Goal: Task Accomplishment & Management: Complete application form

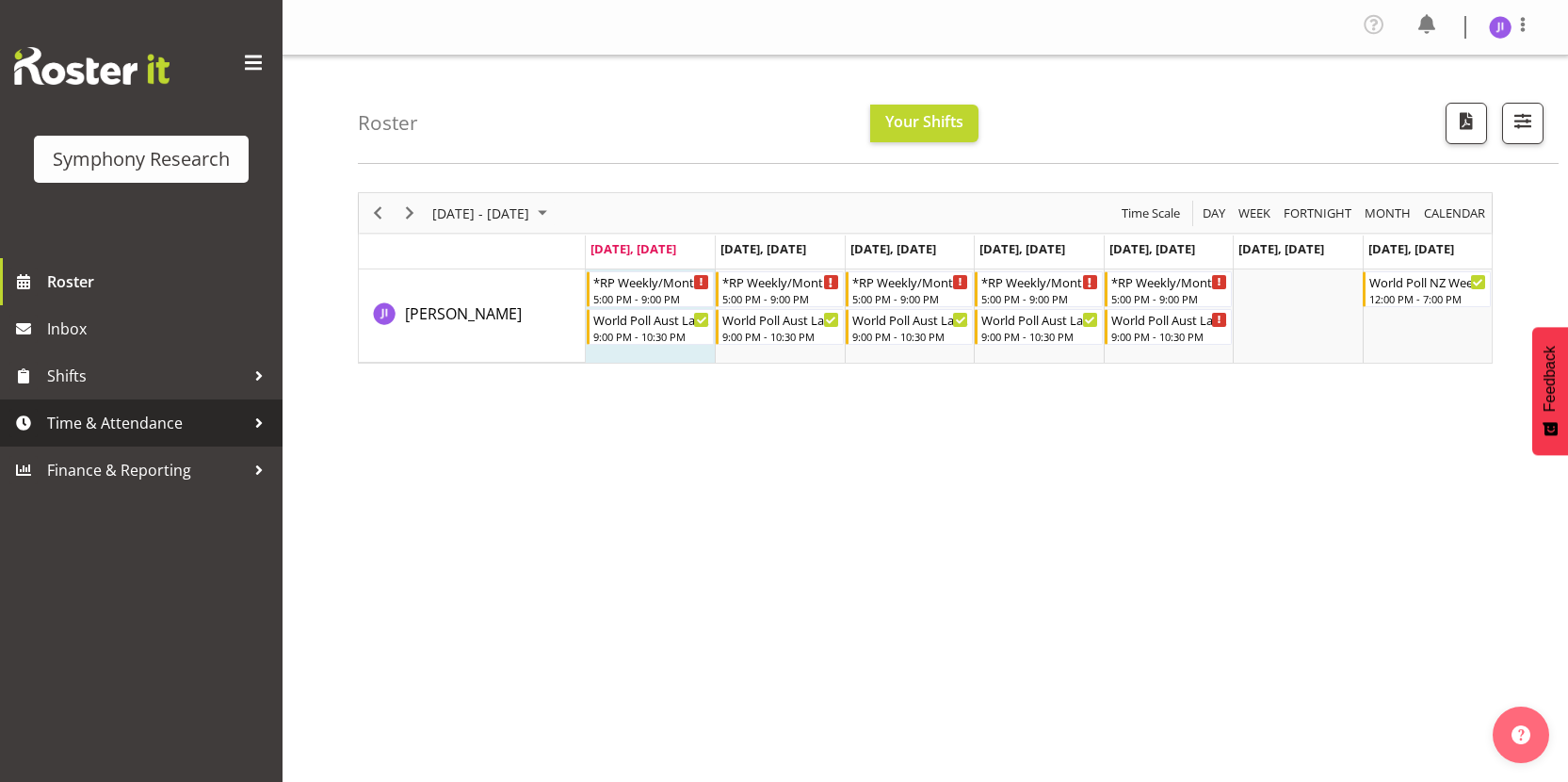
click at [200, 417] on span "Time & Attendance" at bounding box center [145, 423] width 198 height 29
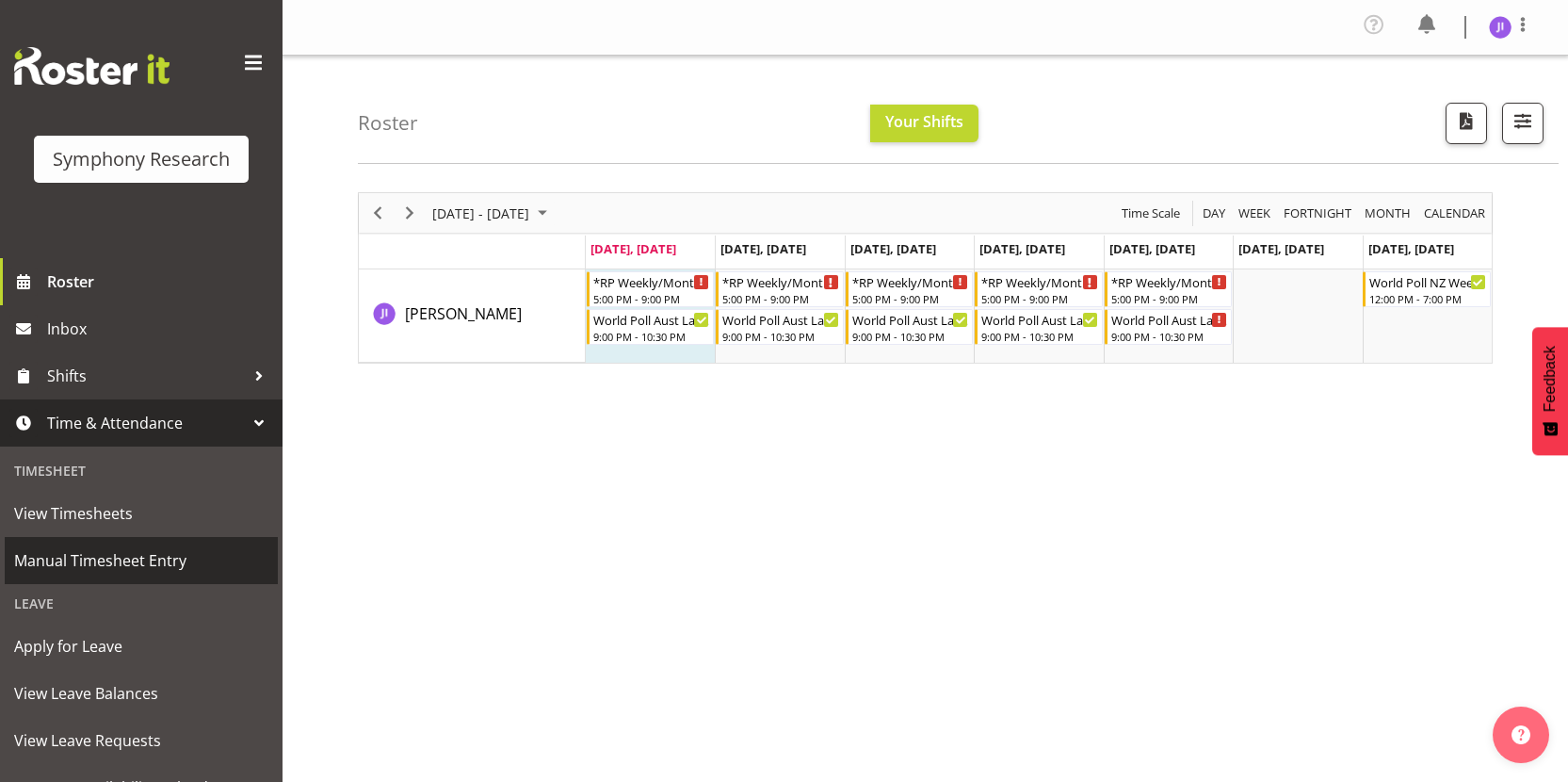
click at [165, 570] on span "Manual Timesheet Entry" at bounding box center [141, 561] width 255 height 29
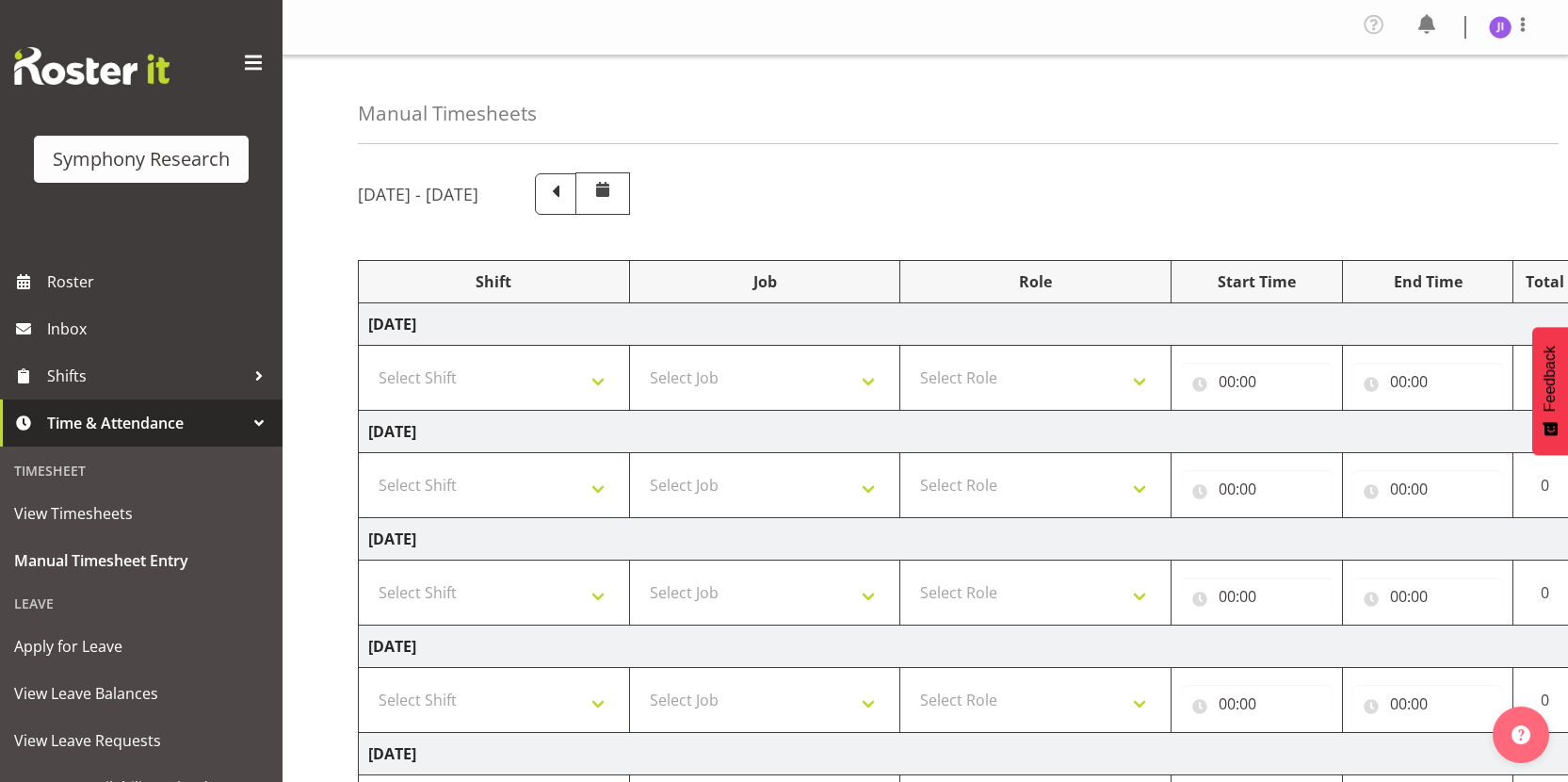
click at [512, 357] on td "Select Shift !!Weekend Residential (Roster IT Shift Label) *Business 9/10am ~ 4…" at bounding box center [494, 379] width 271 height 65
click at [507, 382] on select "Select Shift !!Weekend Residential (Roster IT Shift Label) *Business 9/10am ~ 4…" at bounding box center [494, 378] width 252 height 37
select select "48116"
click at [369, 359] on select "Select Shift !!Weekend Residential (Roster IT Shift Label) *Business 9/10am ~ 4…" at bounding box center [494, 378] width 252 height 37
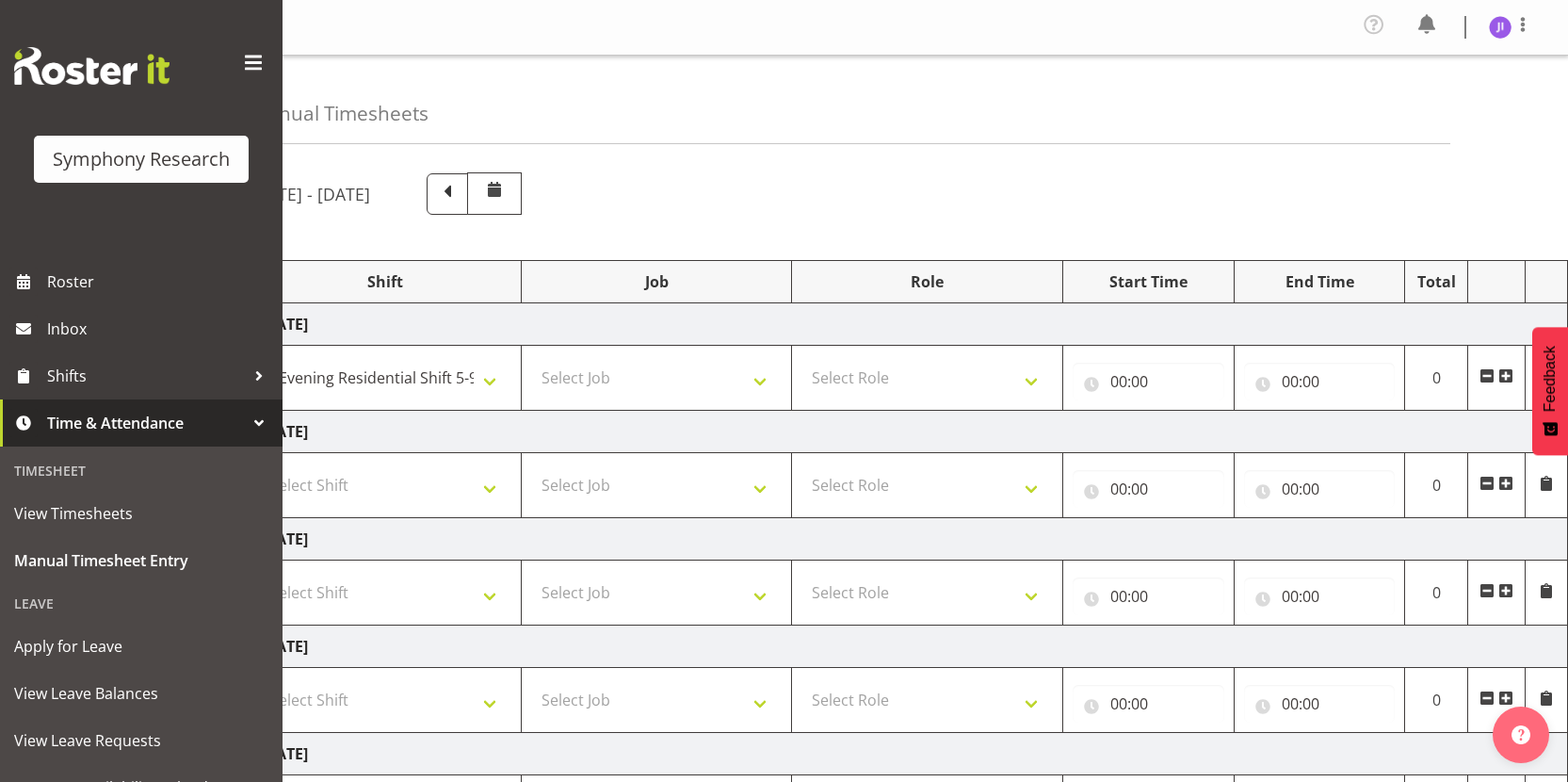
click at [1509, 377] on span at bounding box center [1505, 376] width 15 height 15
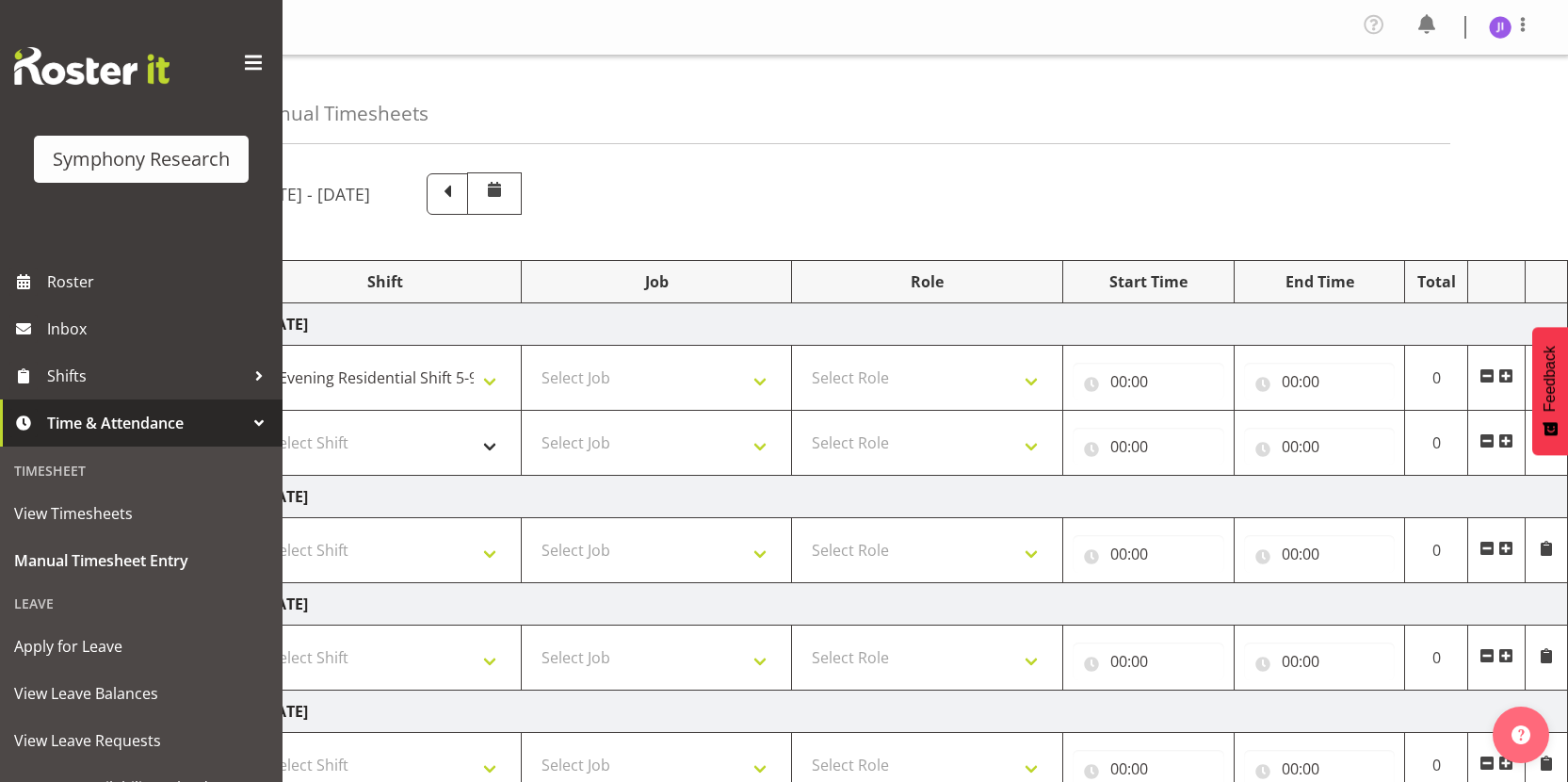
scroll to position [0, 0]
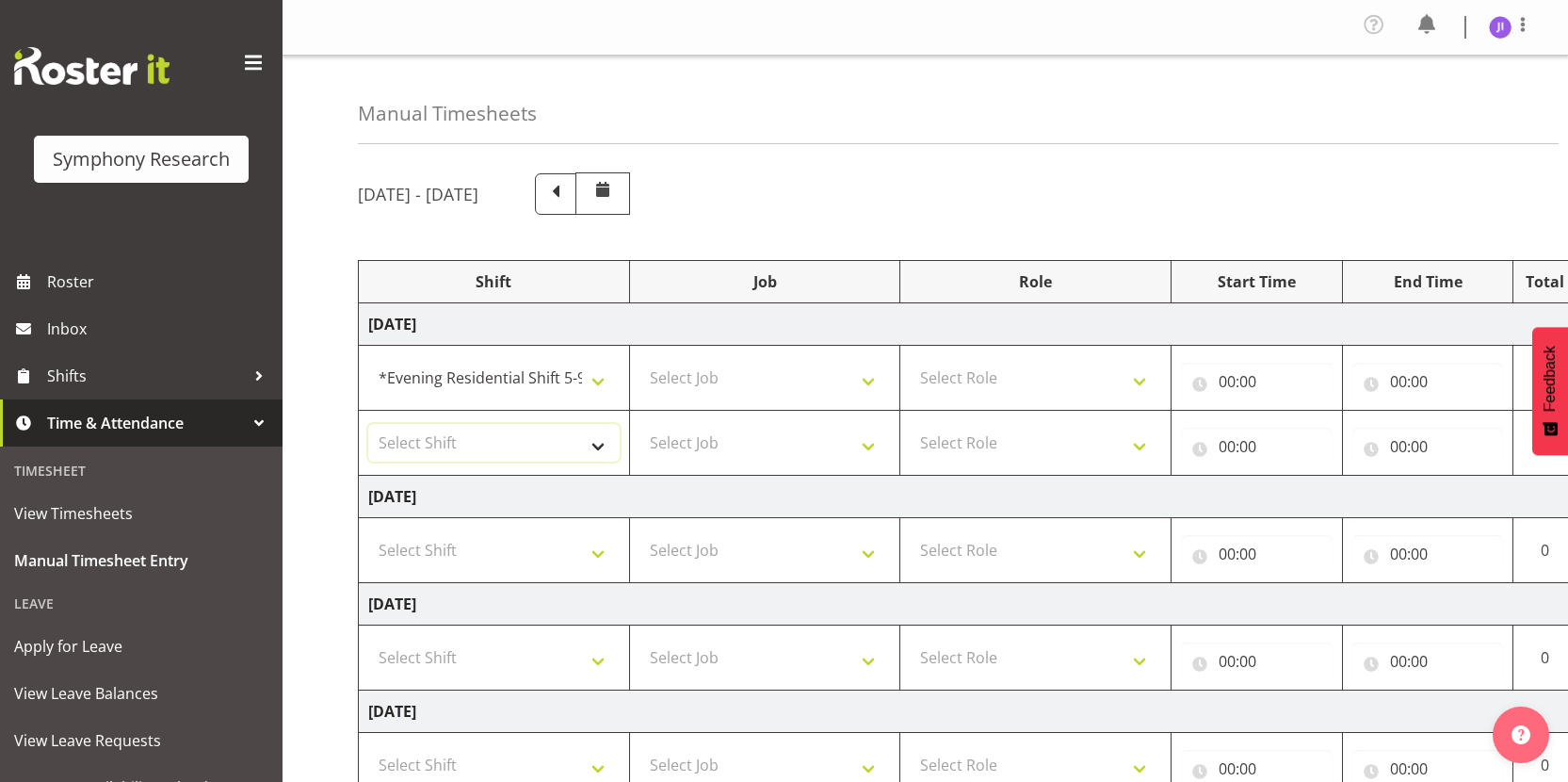
click at [509, 431] on select "Select Shift !!Weekend Residential (Roster IT Shift Label) *Business 9/10am ~ 4…" at bounding box center [494, 443] width 252 height 37
select select "48116"
click at [369, 424] on select "Select Shift !!Weekend Residential (Roster IT Shift Label) *Business 9/10am ~ 4…" at bounding box center [494, 443] width 252 height 37
click at [726, 387] on select "Select Job 550060 IF Admin 553492 World Poll Aus Wave 2 Main 2025 553493 World …" at bounding box center [766, 378] width 252 height 37
select select "10585"
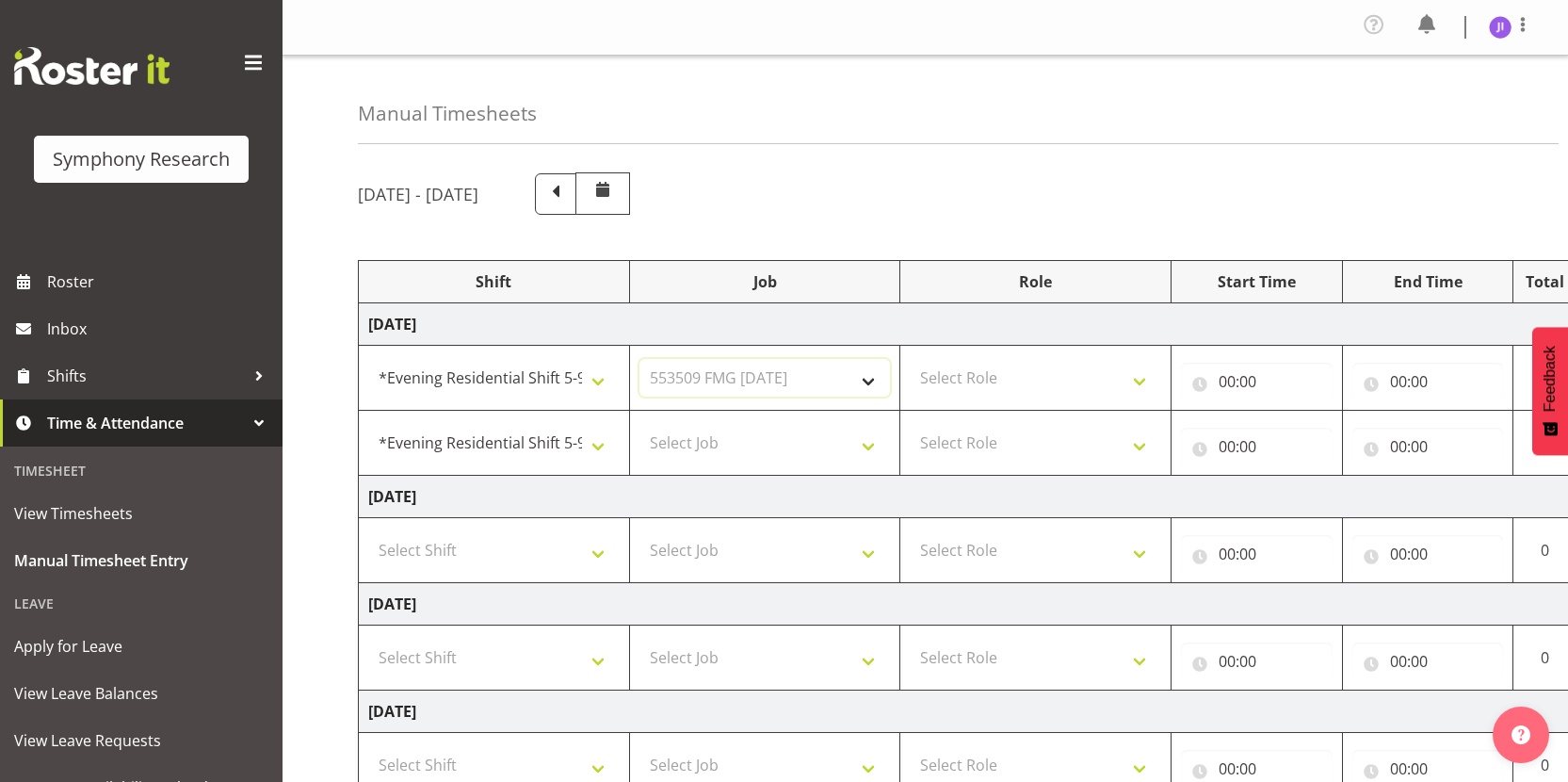
click at [640, 359] on select "Select Job 550060 IF Admin 553492 World Poll Aus Wave 2 Main 2025 553493 World …" at bounding box center [766, 378] width 252 height 37
click at [787, 448] on select "Select Job 550060 IF Admin 553492 World Poll Aus Wave 2 Main 2025 553493 World …" at bounding box center [766, 443] width 252 height 37
select select "10499"
click at [640, 424] on select "Select Job 550060 IF Admin 553492 World Poll Aus Wave 2 Main 2025 553493 World …" at bounding box center [766, 443] width 252 height 37
click at [1057, 379] on select "Select Role Interviewing Briefing" at bounding box center [1036, 378] width 252 height 37
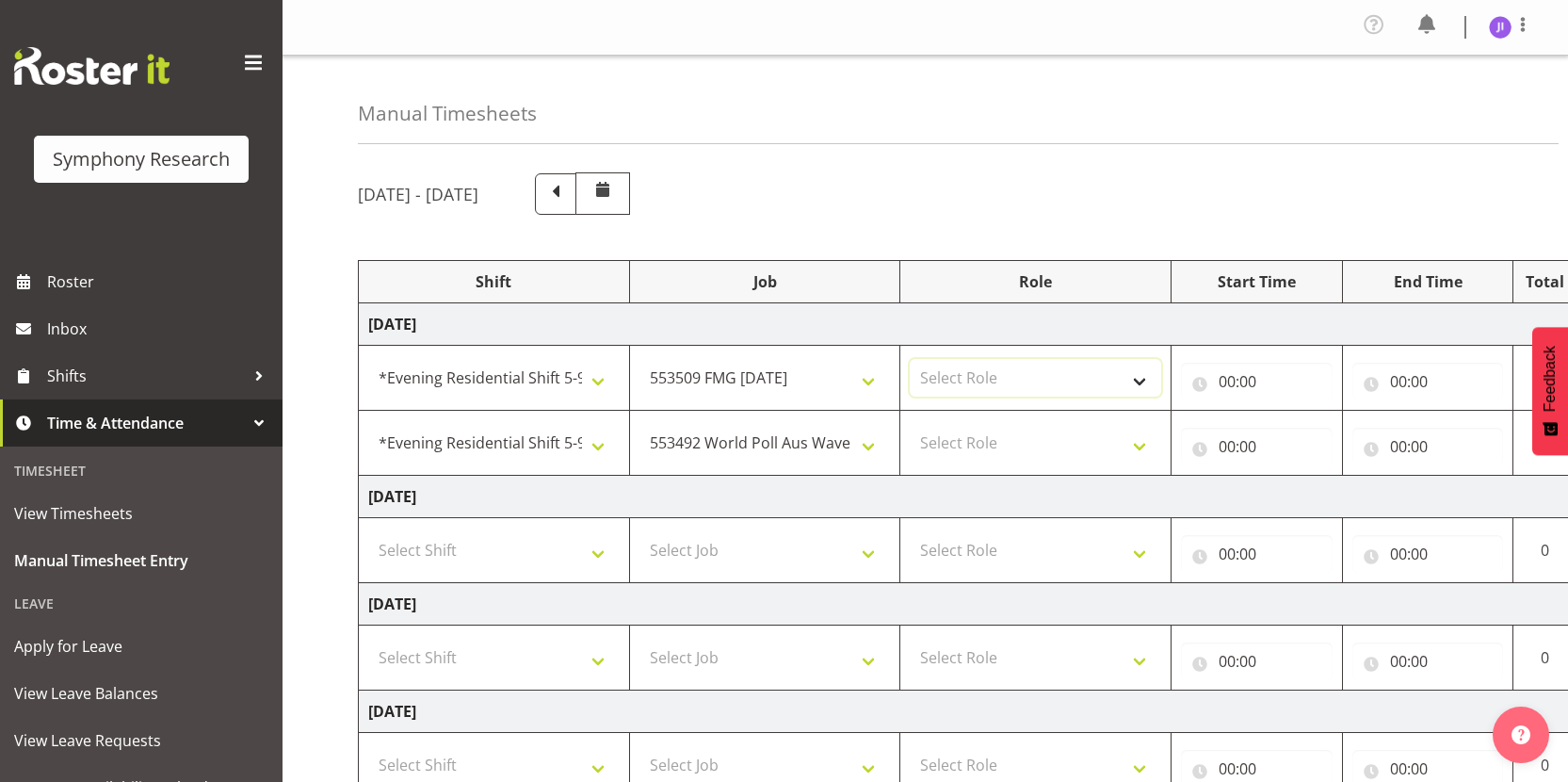
select select "47"
click at [910, 359] on select "Select Role Interviewing Briefing" at bounding box center [1036, 378] width 252 height 37
click at [1020, 438] on select "Select Role Interviewing Briefing" at bounding box center [1036, 443] width 252 height 37
select select "47"
click at [910, 424] on select "Select Role Interviewing Briefing" at bounding box center [1036, 443] width 252 height 37
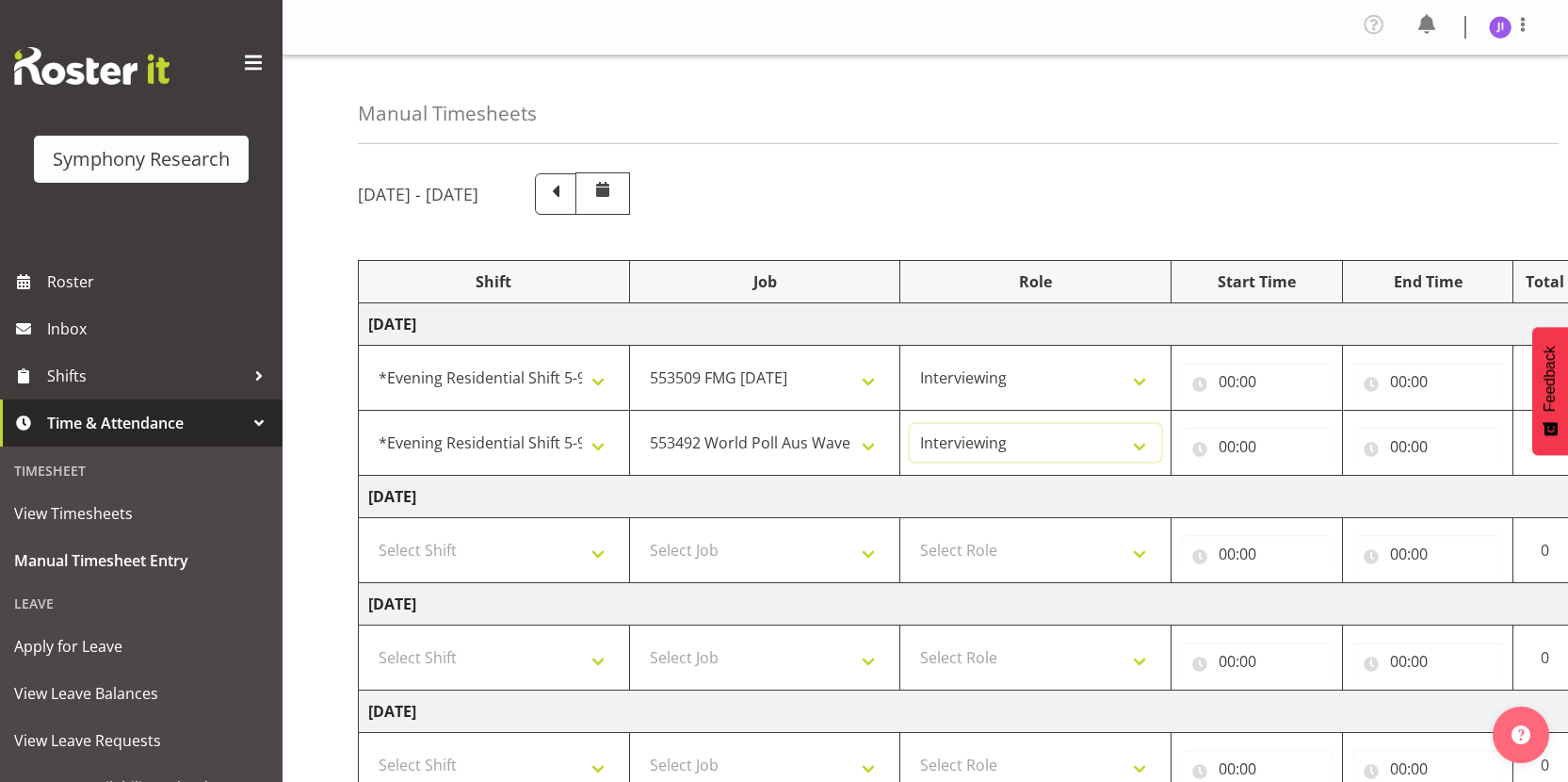
scroll to position [0, 108]
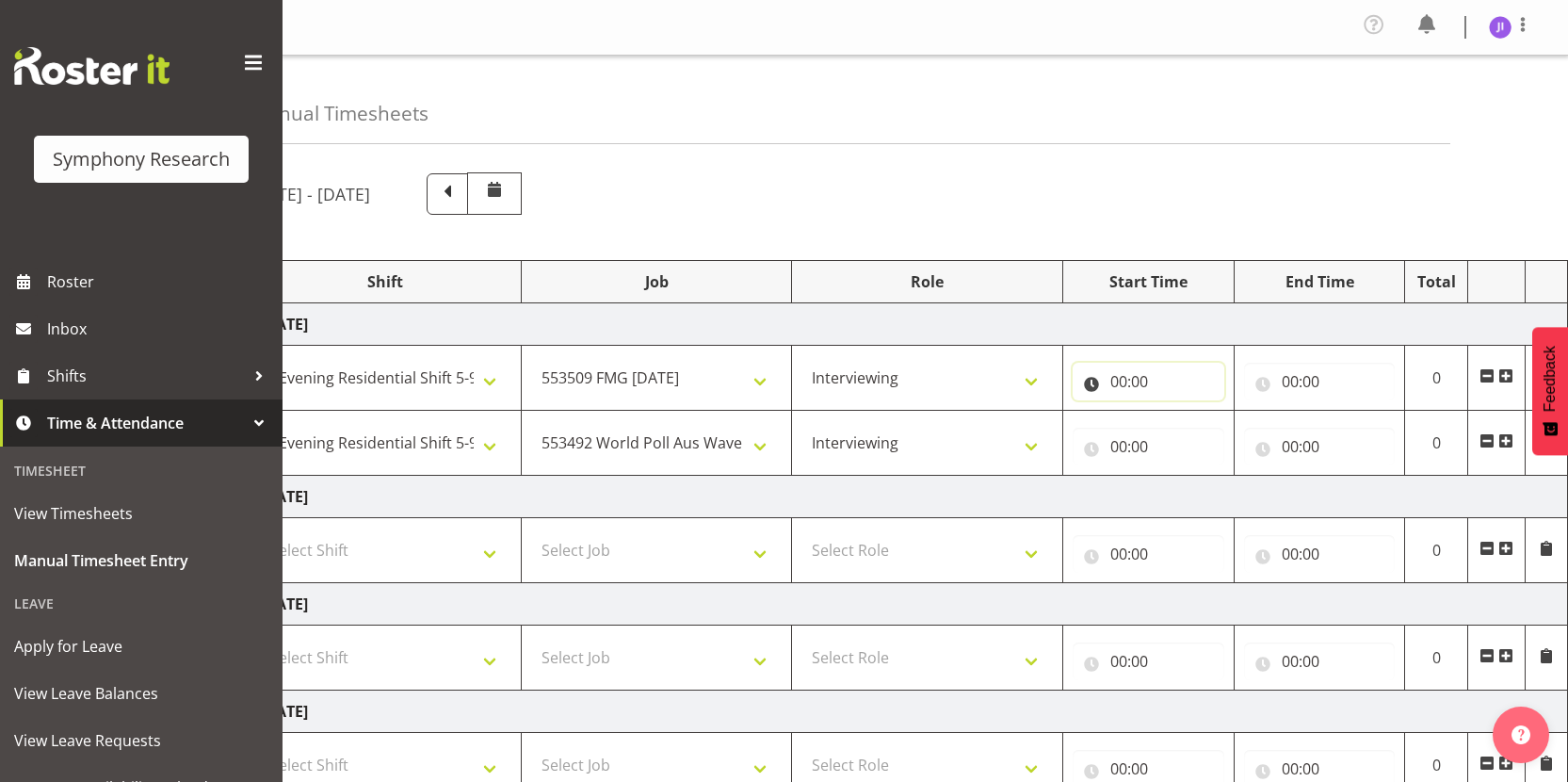
click at [1121, 385] on input "00:00" at bounding box center [1148, 382] width 151 height 37
click at [1197, 436] on select "00 01 02 03 04 05 06 07 08 09 10 11 12 13 14 15 16 17 18 19 20 21 22 23" at bounding box center [1201, 431] width 42 height 37
select select "17"
click at [1181, 412] on select "00 01 02 03 04 05 06 07 08 09 10 11 12 13 14 15 16 17 18 19 20 21 22 23" at bounding box center [1201, 431] width 42 height 37
type input "17:00"
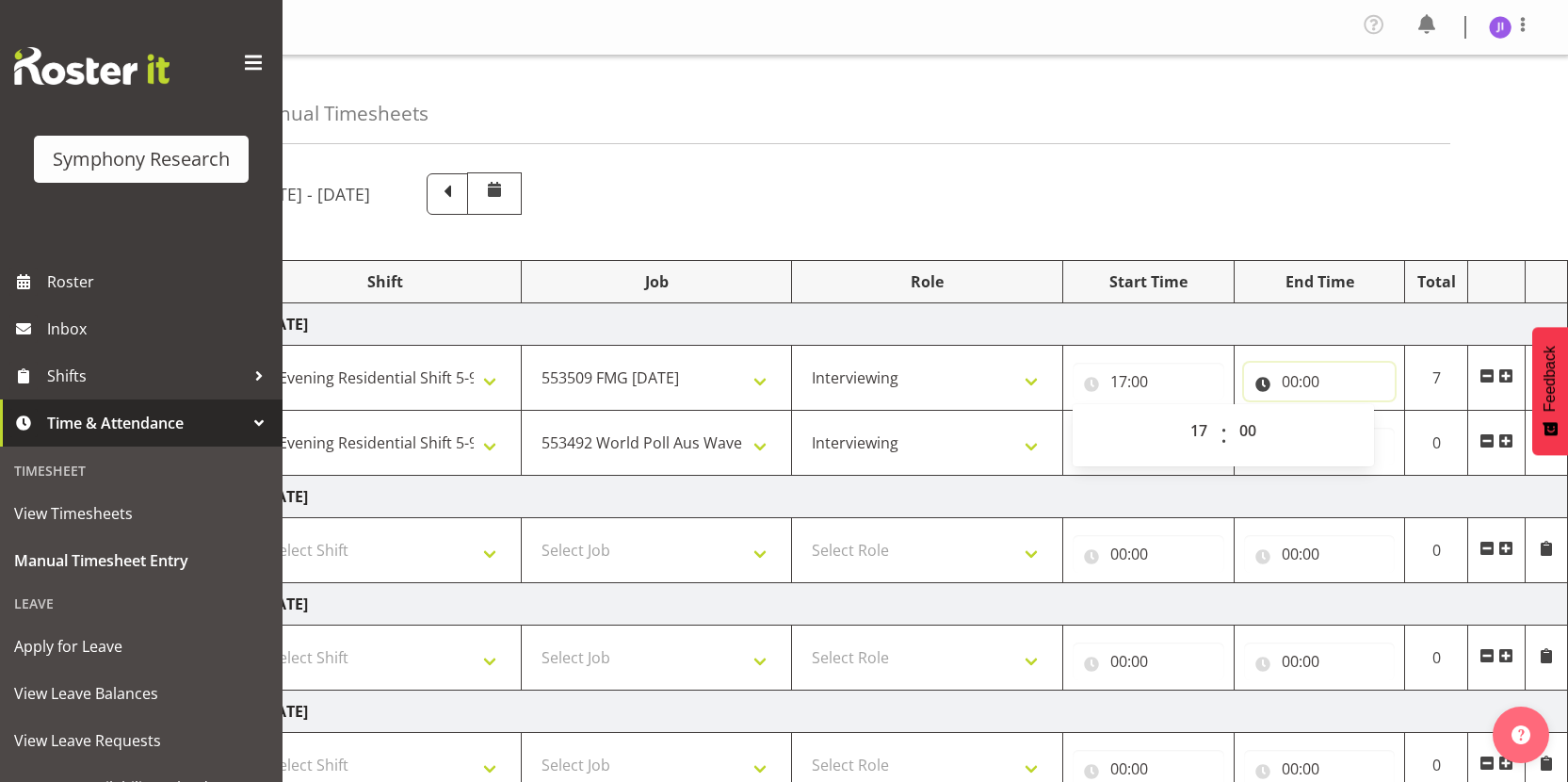
click at [1290, 381] on input "00:00" at bounding box center [1320, 382] width 151 height 37
click at [1368, 438] on select "00 01 02 03 04 05 06 07 08 09 10 11 12 13 14 15 16 17 18 19 20 21 22 23" at bounding box center [1372, 431] width 42 height 37
click at [1352, 412] on select "00 01 02 03 04 05 06 07 08 09 10 11 12 13 14 15 16 17 18 19 20 21 22 23" at bounding box center [1372, 431] width 42 height 37
click at [1364, 430] on select "00 01 02 03 04 05 06 07 08 09 10 11 12 13 14 15 16 17 18 19 20 21 22 23" at bounding box center [1372, 431] width 42 height 37
select select "20"
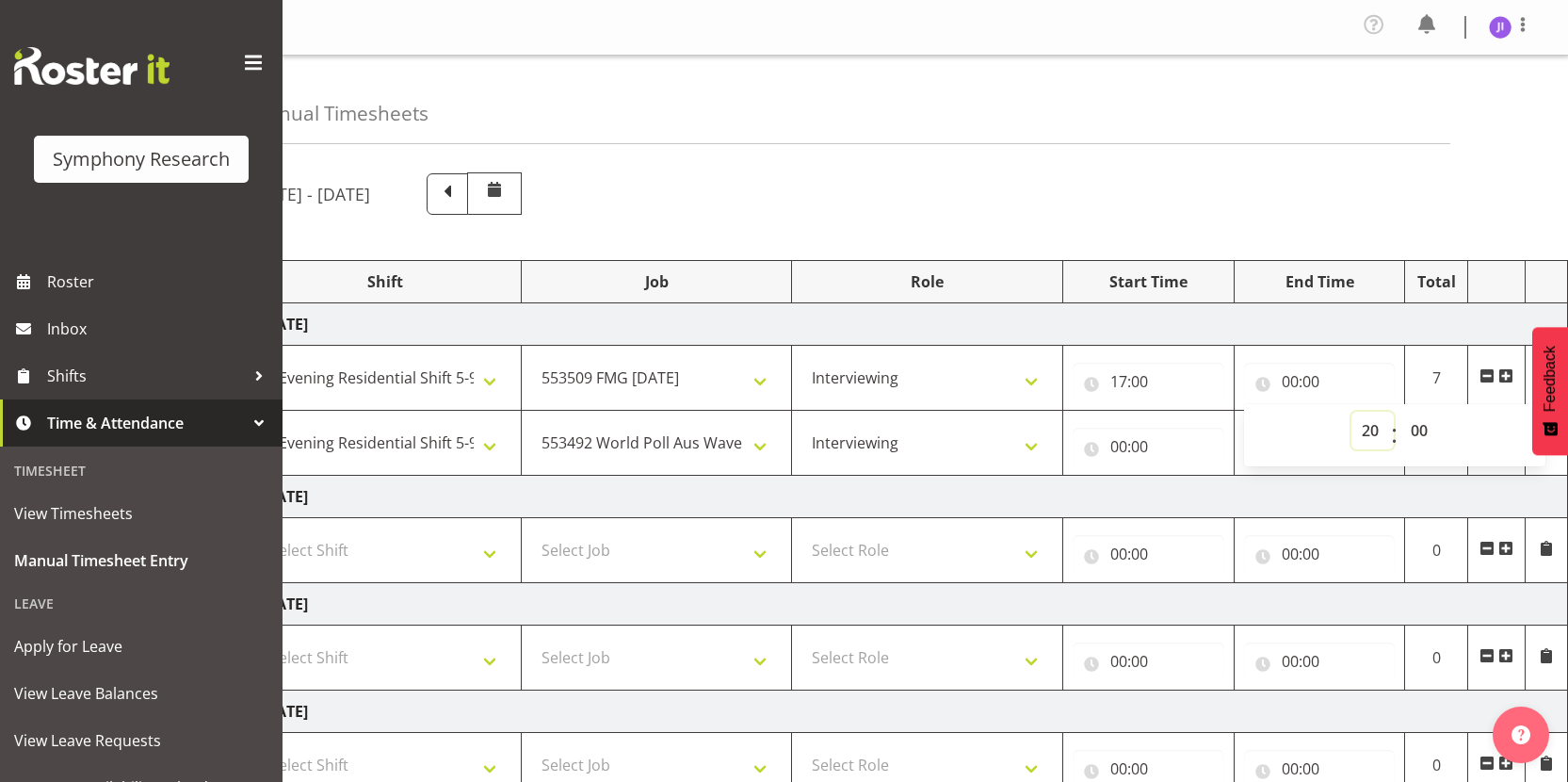
click at [1352, 412] on select "00 01 02 03 04 05 06 07 08 09 10 11 12 13 14 15 16 17 18 19 20 21 22 23" at bounding box center [1372, 431] width 42 height 37
type input "20:00"
click at [1113, 440] on input "00:00" at bounding box center [1148, 447] width 151 height 37
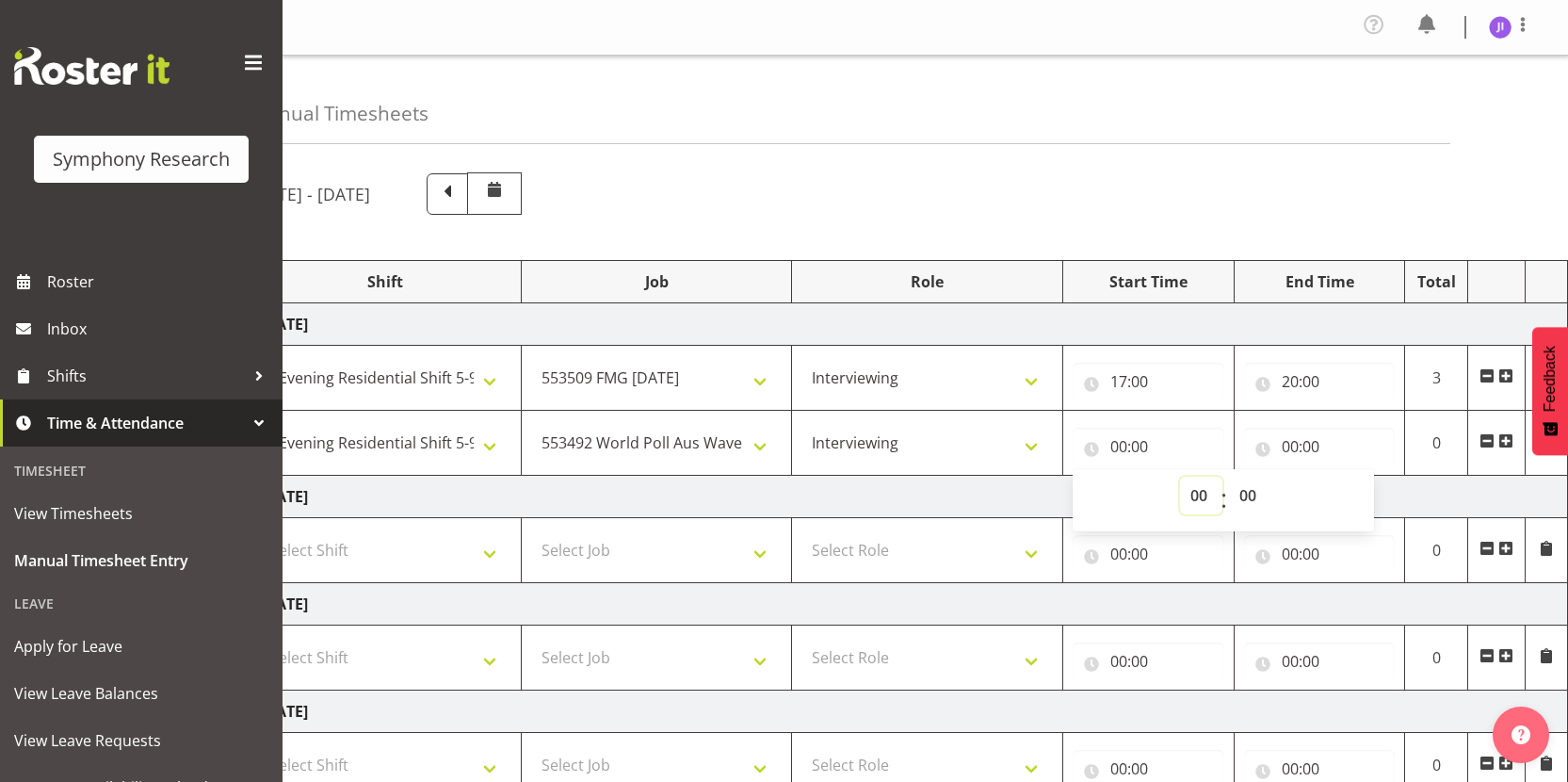
click at [1204, 500] on select "00 01 02 03 04 05 06 07 08 09 10 11 12 13 14 15 16 17 18 19 20 21 22 23" at bounding box center [1201, 496] width 42 height 37
select select "20"
click at [1181, 477] on select "00 01 02 03 04 05 06 07 08 09 10 11 12 13 14 15 16 17 18 19 20 21 22 23" at bounding box center [1201, 496] width 42 height 37
type input "20:00"
click at [1297, 446] on input "00:00" at bounding box center [1320, 447] width 151 height 37
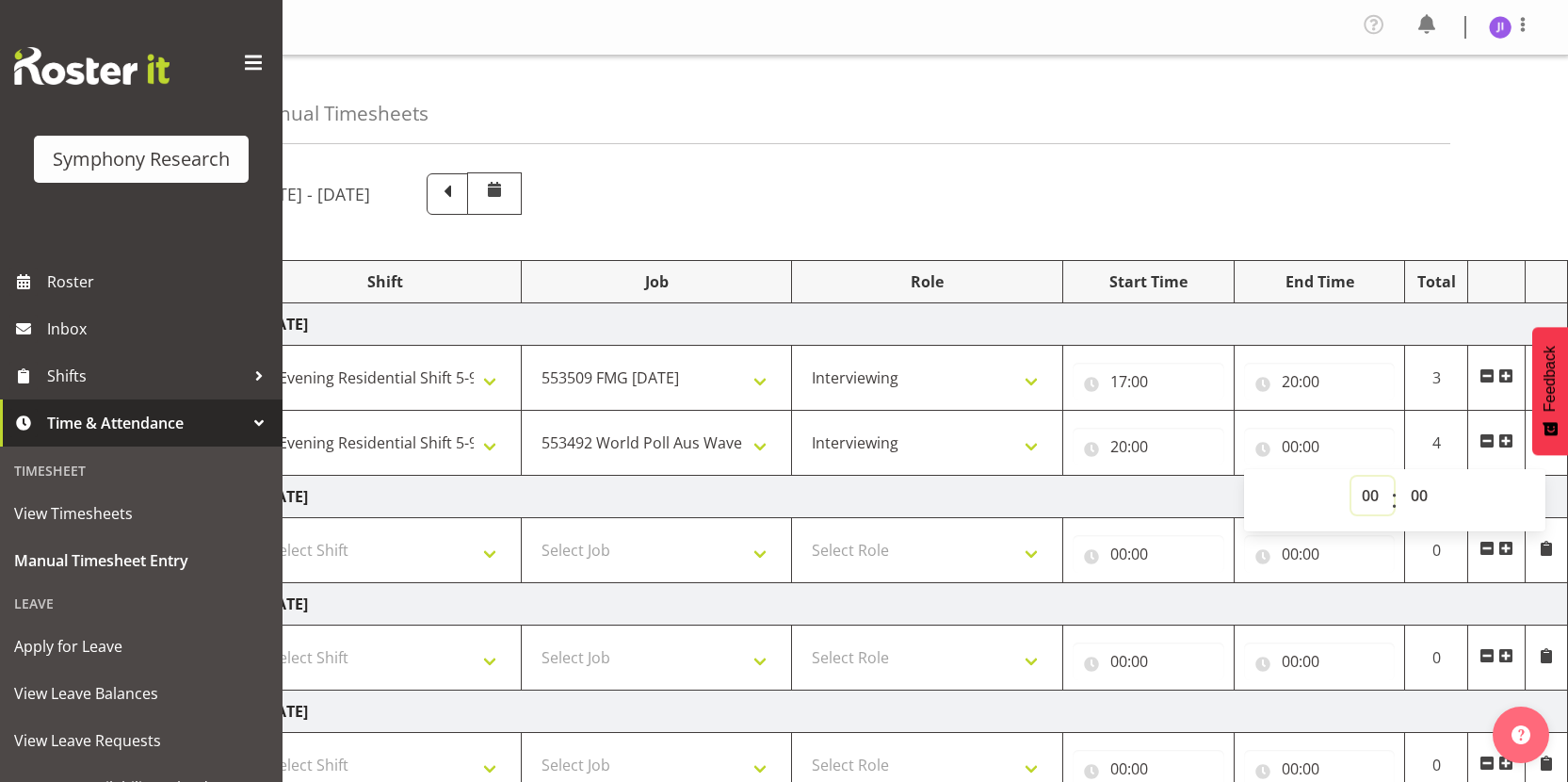
click at [1379, 499] on select "00 01 02 03 04 05 06 07 08 09 10 11 12 13 14 15 16 17 18 19 20 21 22 23" at bounding box center [1372, 496] width 42 height 37
select select "22"
click at [1352, 477] on select "00 01 02 03 04 05 06 07 08 09 10 11 12 13 14 15 16 17 18 19 20 21 22 23" at bounding box center [1372, 496] width 42 height 37
type input "22:00"
click at [1414, 496] on select "00 01 02 03 04 05 06 07 08 09 10 11 12 13 14 15 16 17 18 19 20 21 22 23 24 25 2…" at bounding box center [1422, 496] width 42 height 37
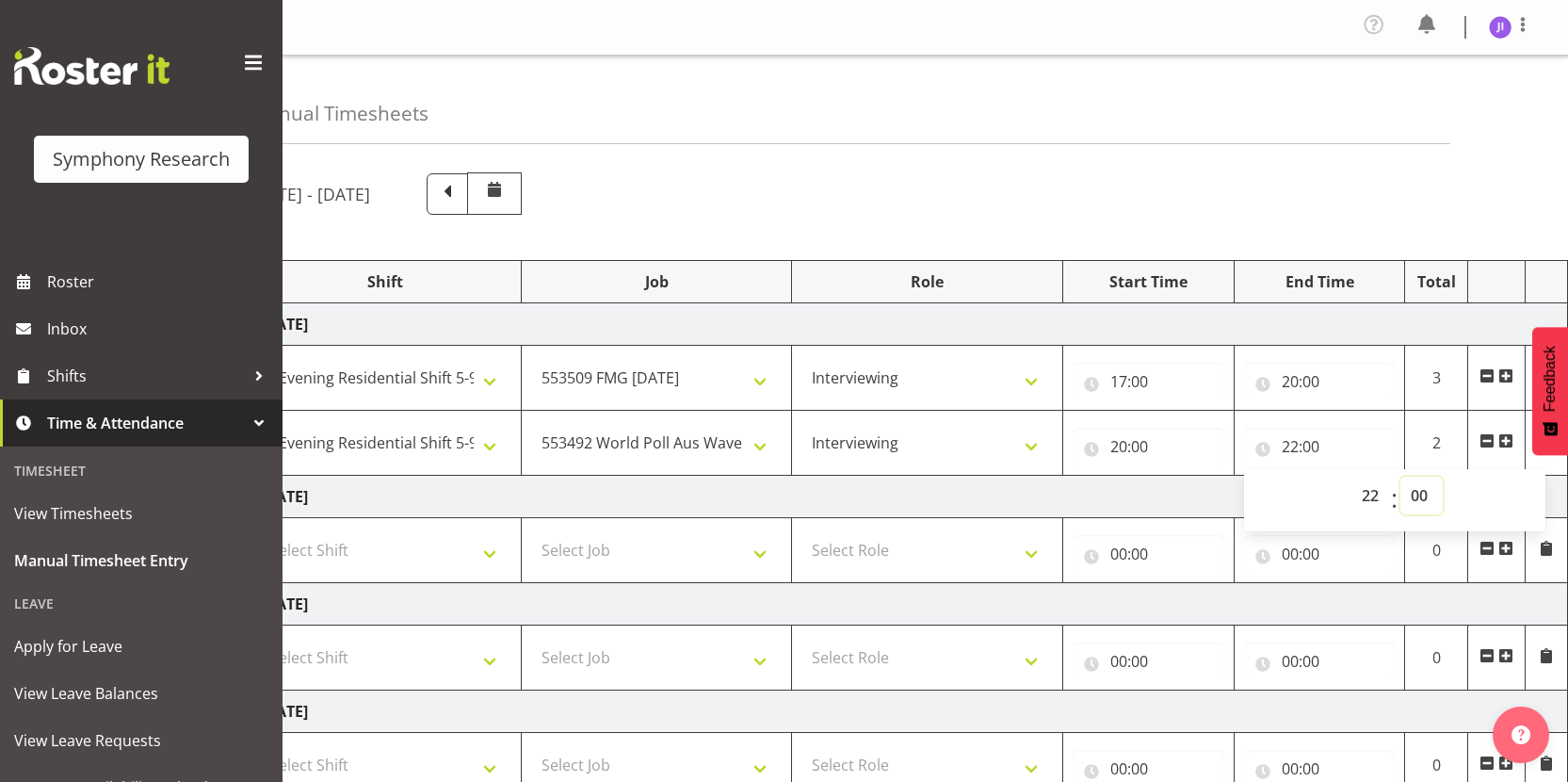
select select "30"
click at [1401, 477] on select "00 01 02 03 04 05 06 07 08 09 10 11 12 13 14 15 16 17 18 19 20 21 22 23 24 25 2…" at bounding box center [1422, 496] width 42 height 37
type input "22:30"
click at [1216, 140] on div "Manual Timesheets" at bounding box center [850, 100] width 1201 height 89
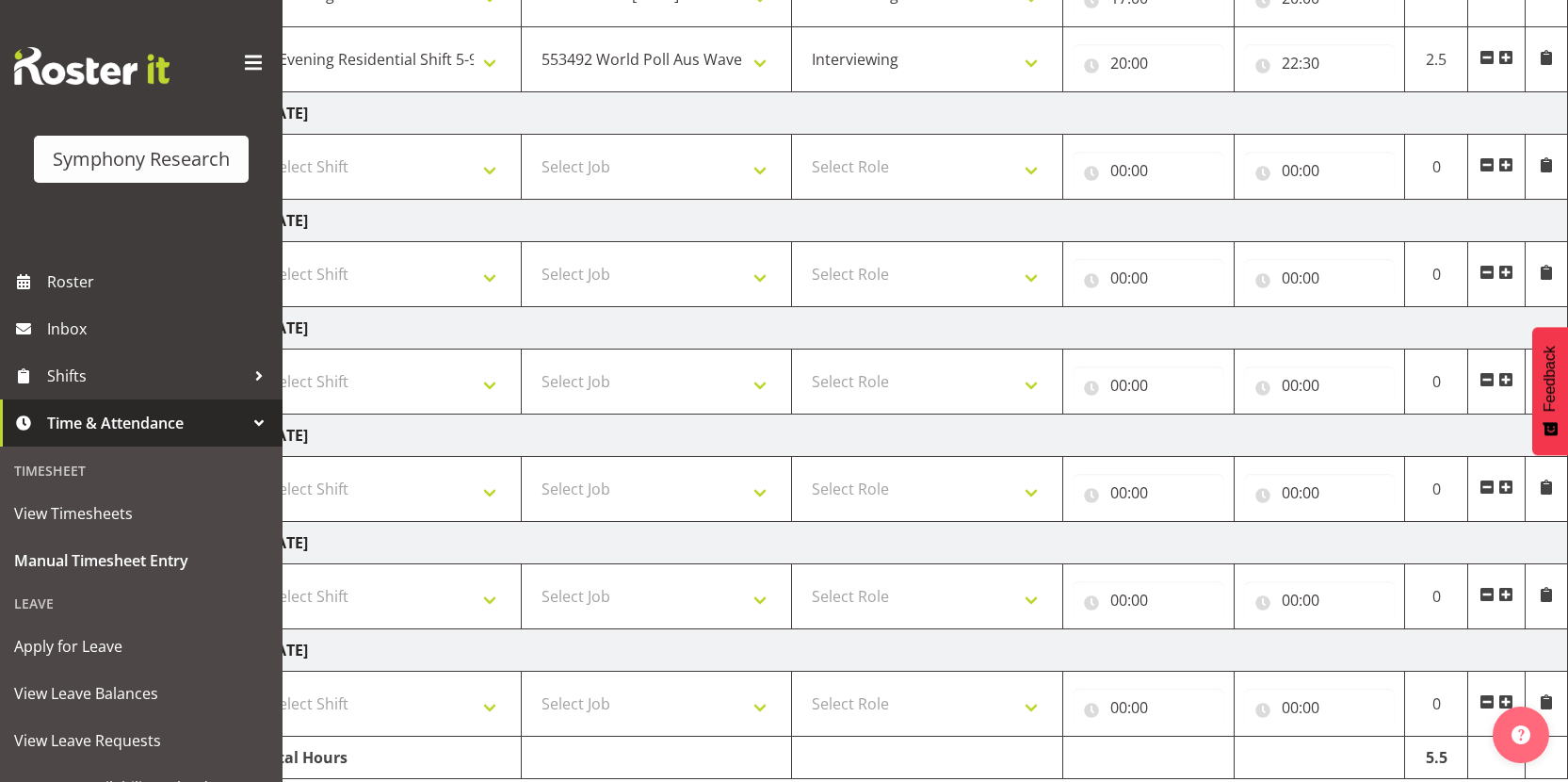
scroll to position [458, 0]
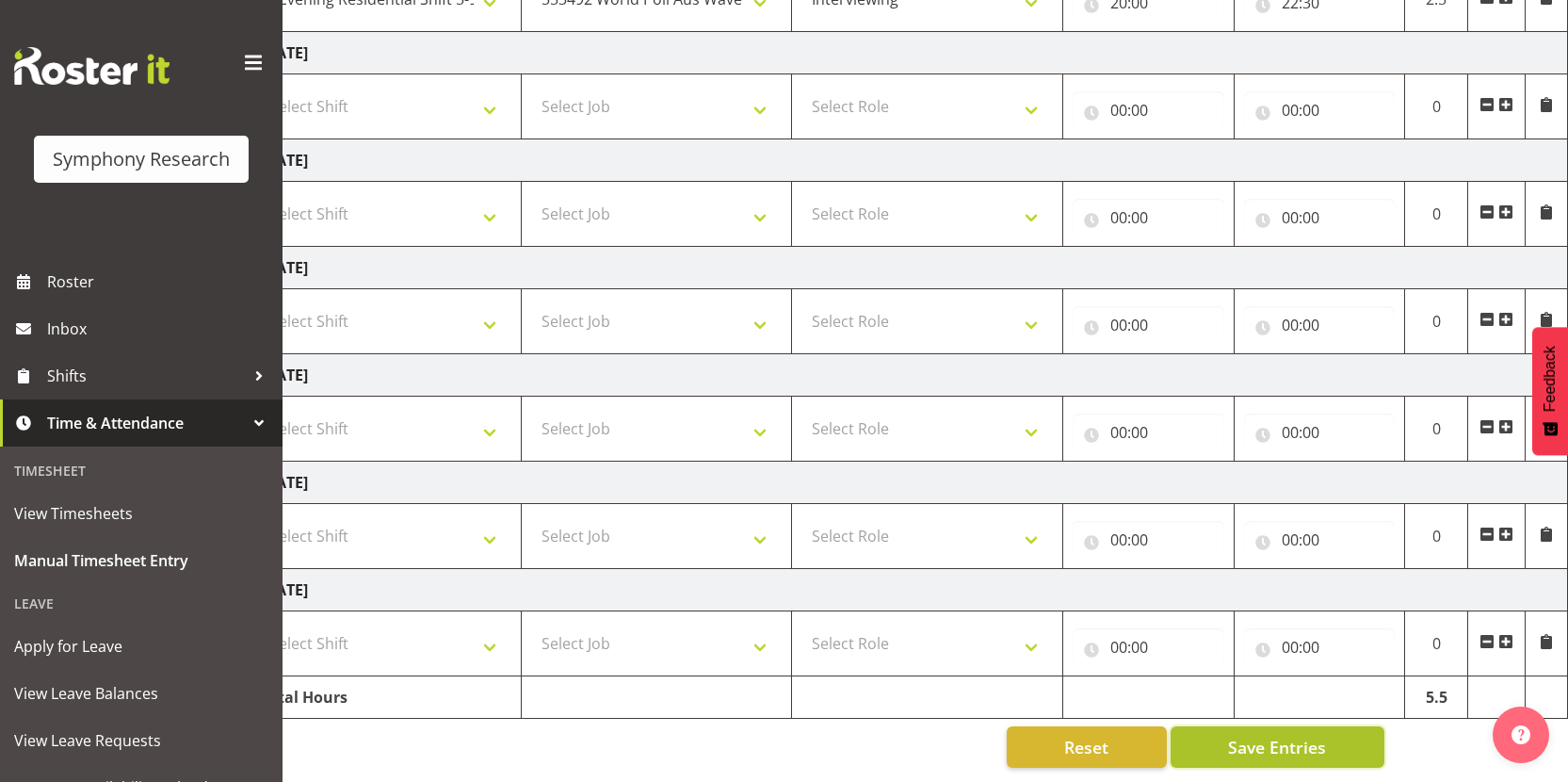
click at [1244, 740] on span "Save Entries" at bounding box center [1277, 747] width 98 height 25
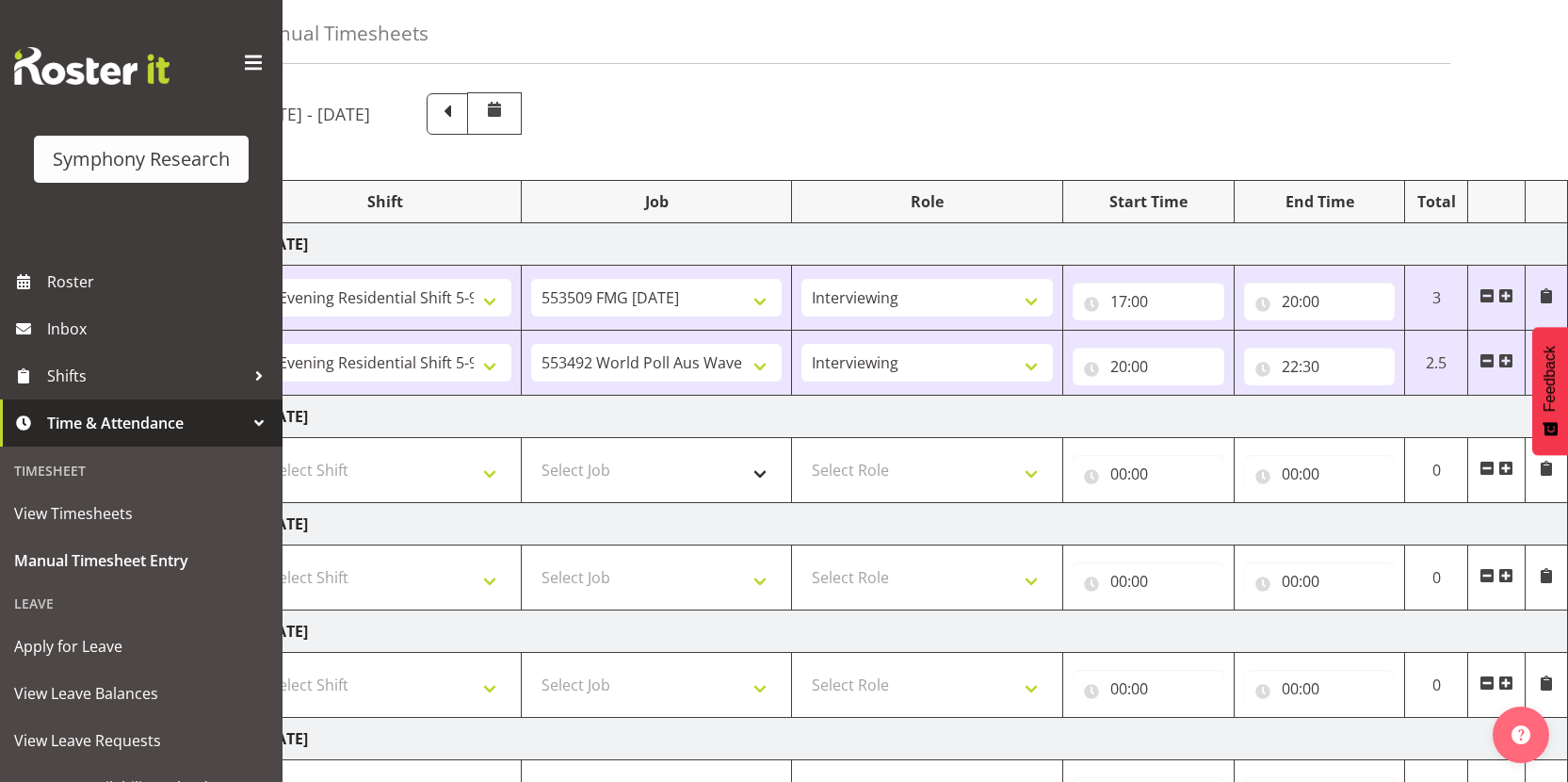
scroll to position [0, 0]
